Goal: Navigation & Orientation: Go to known website

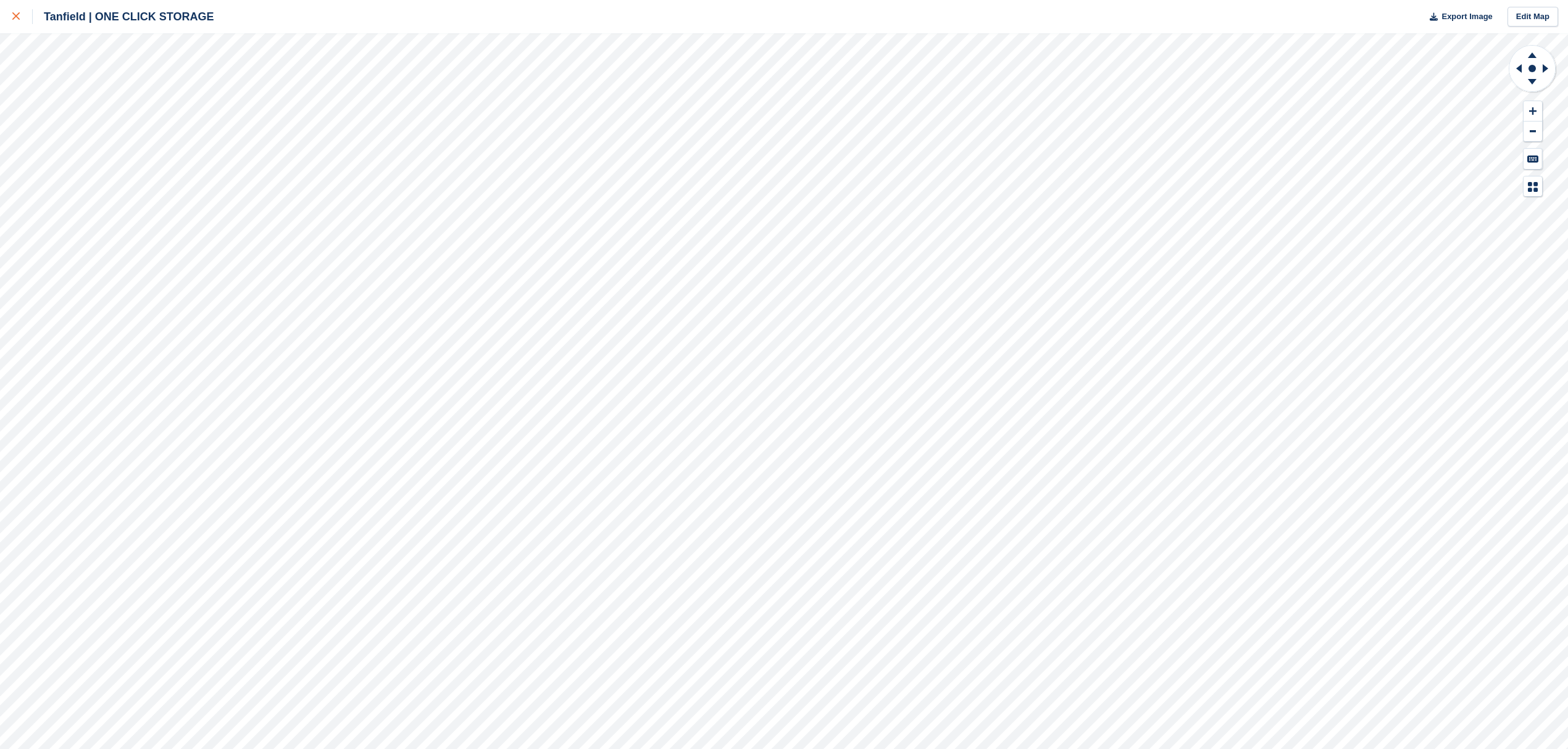
click at [17, 16] on icon at bounding box center [16, 16] width 7 height 7
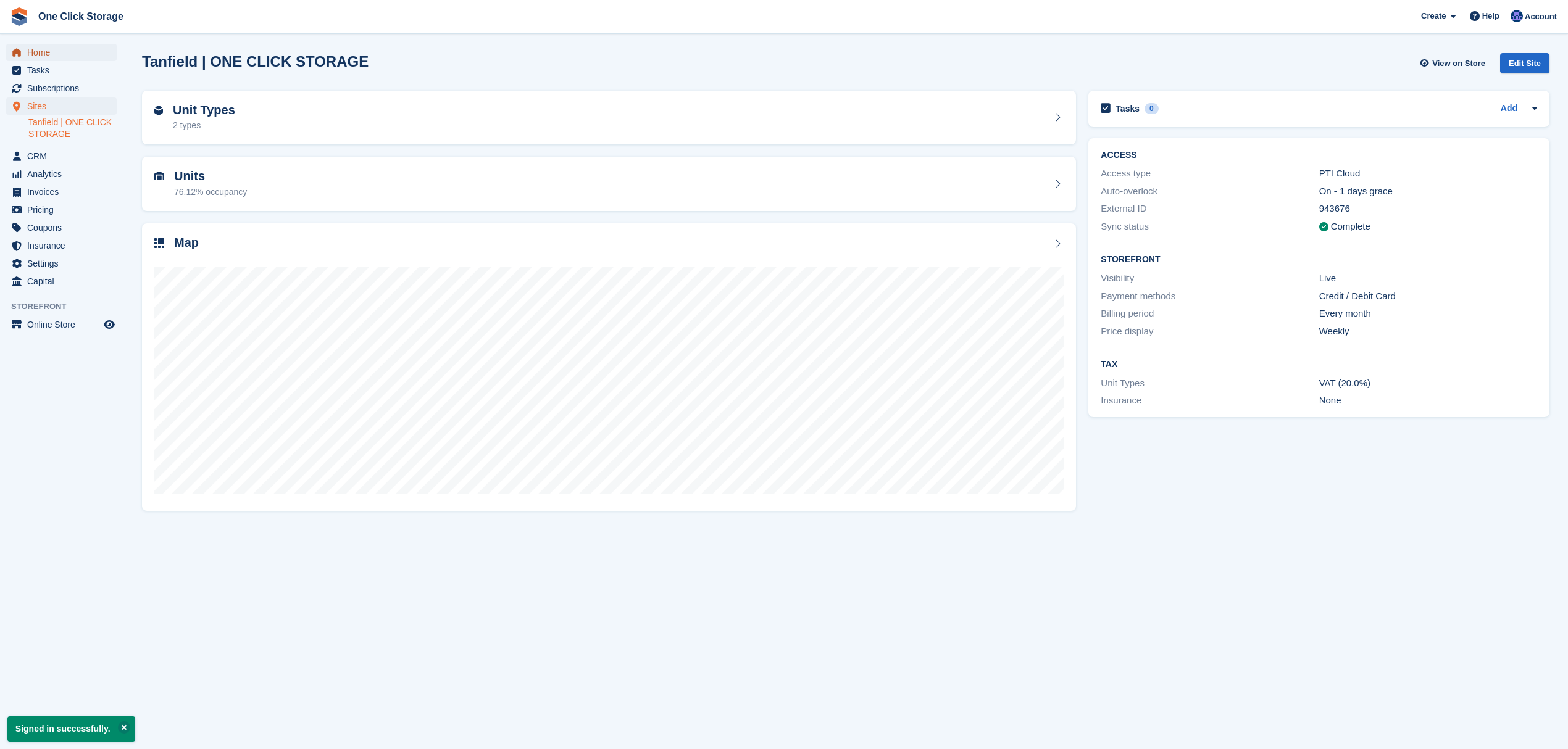
click at [61, 46] on span "Home" at bounding box center [64, 52] width 74 height 17
